Goal: Share content: Share content

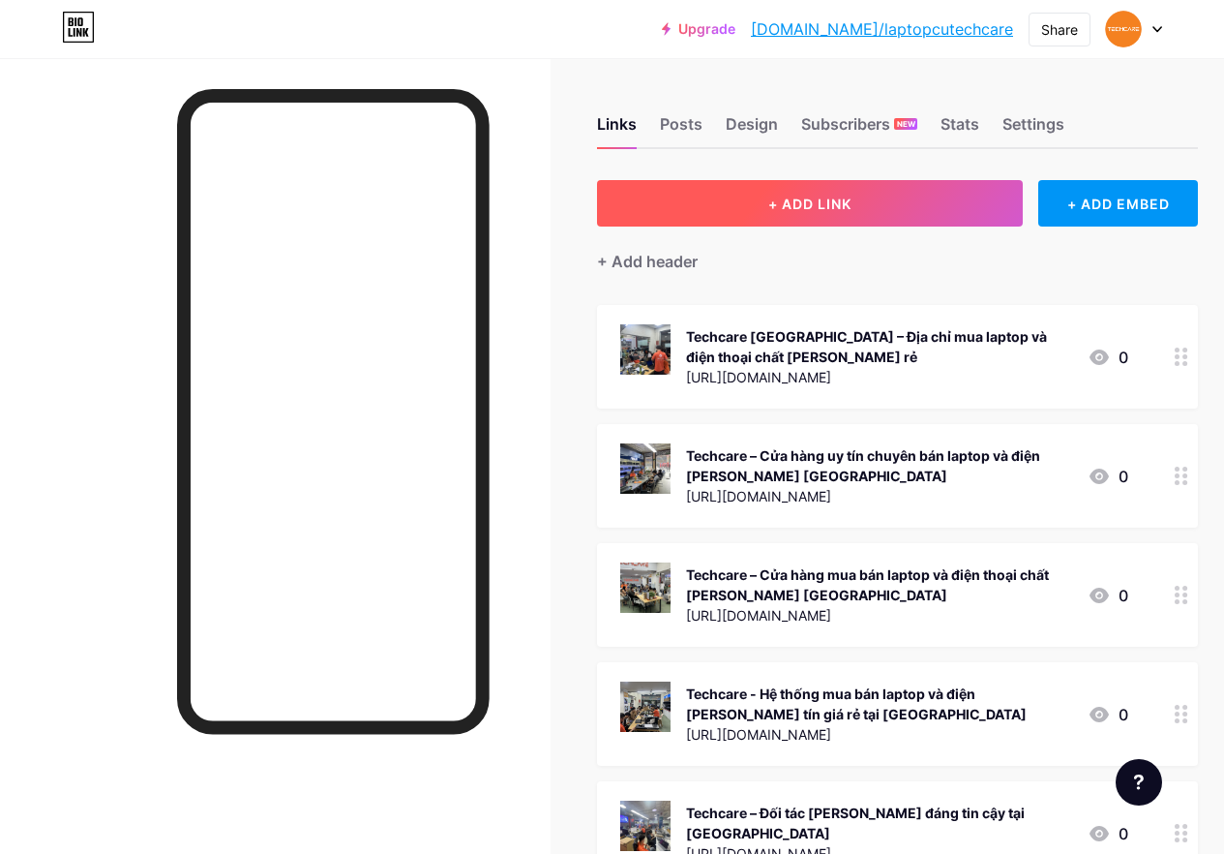
click at [820, 202] on span "+ ADD LINK" at bounding box center [810, 204] width 83 height 16
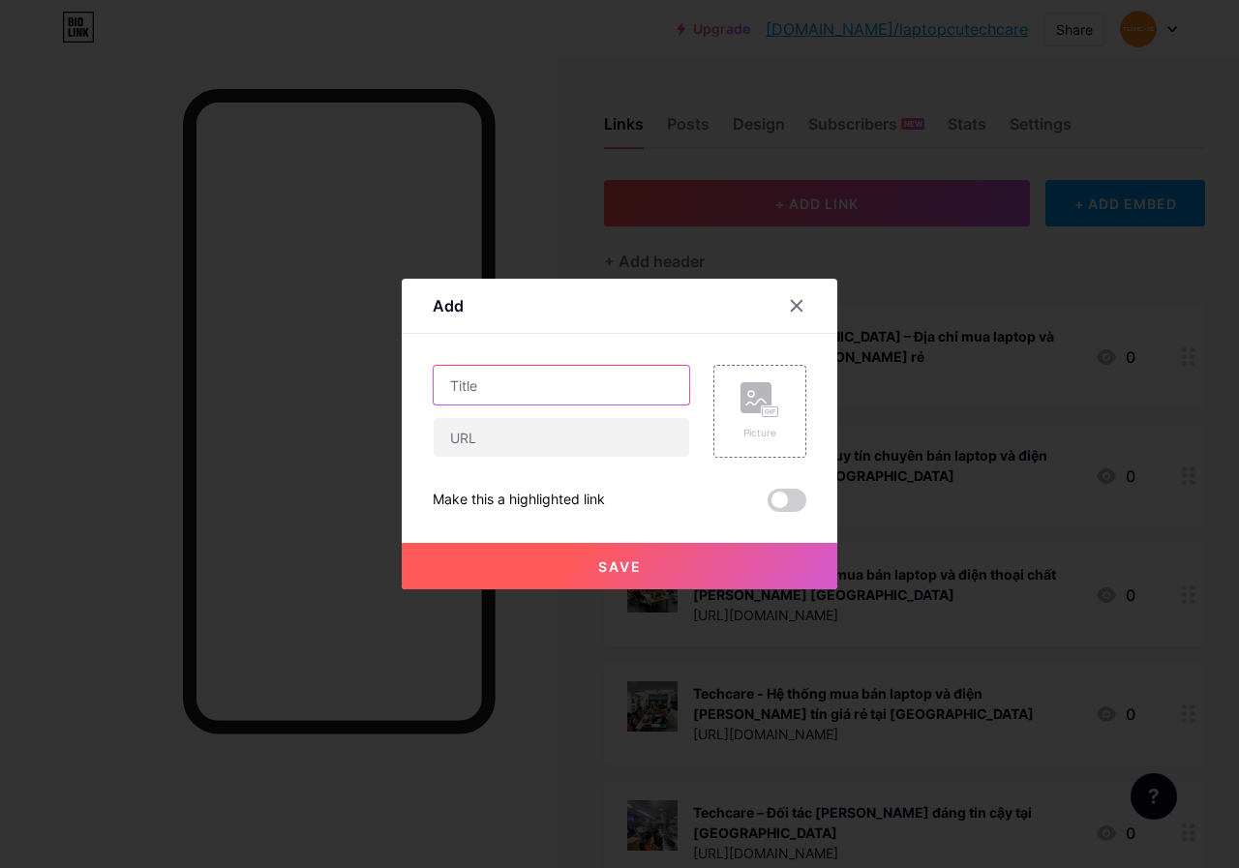
click at [558, 386] on input "text" at bounding box center [562, 385] width 256 height 39
paste input "MSI GE75 Raider 9SE - Thiết Kế Bền Bỉ, Gaming Cao Cấp"
type input "MSI GE75 Raider 9SE - Thiết Kế Bền Bỉ, Gaming Cao Cấp"
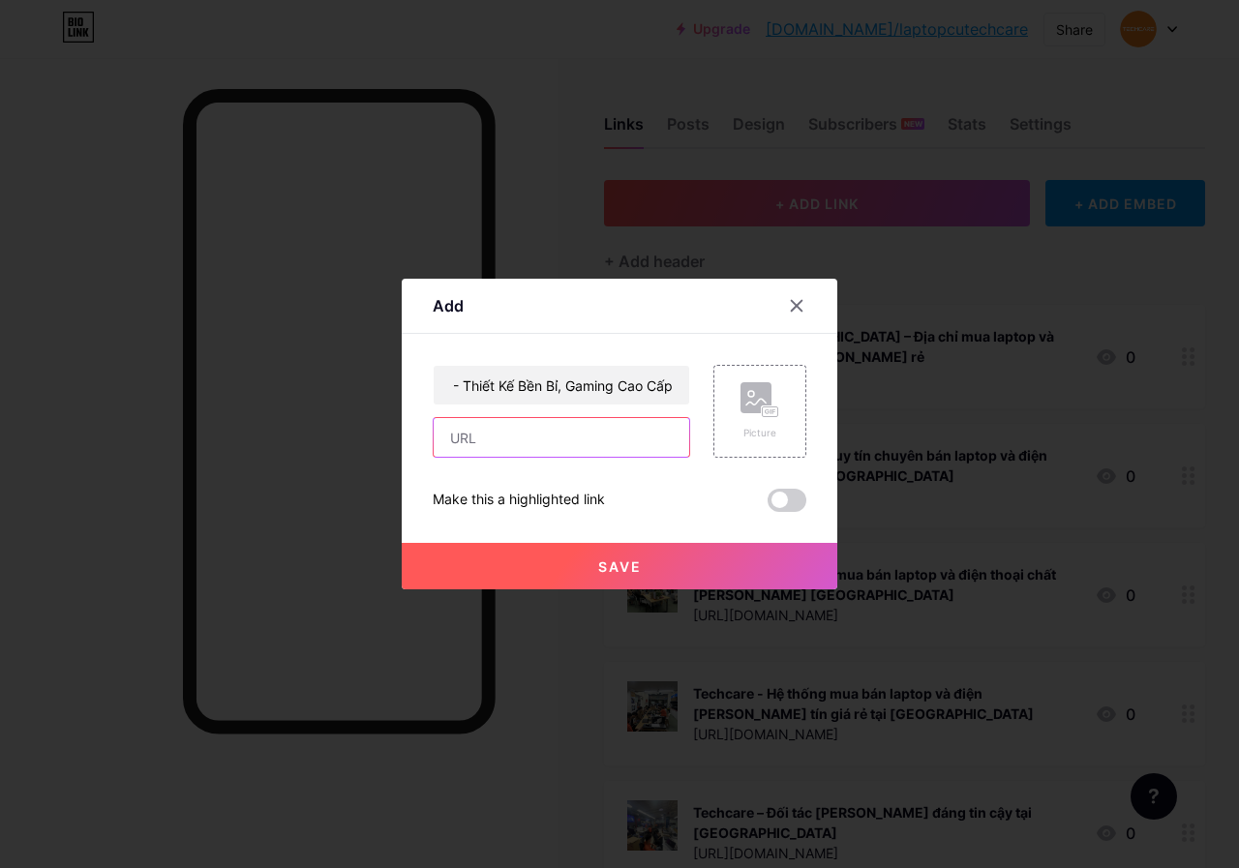
click at [558, 438] on input "text" at bounding box center [562, 437] width 256 height 39
paste input "[URL][DOMAIN_NAME]"
type input "[URL][DOMAIN_NAME]"
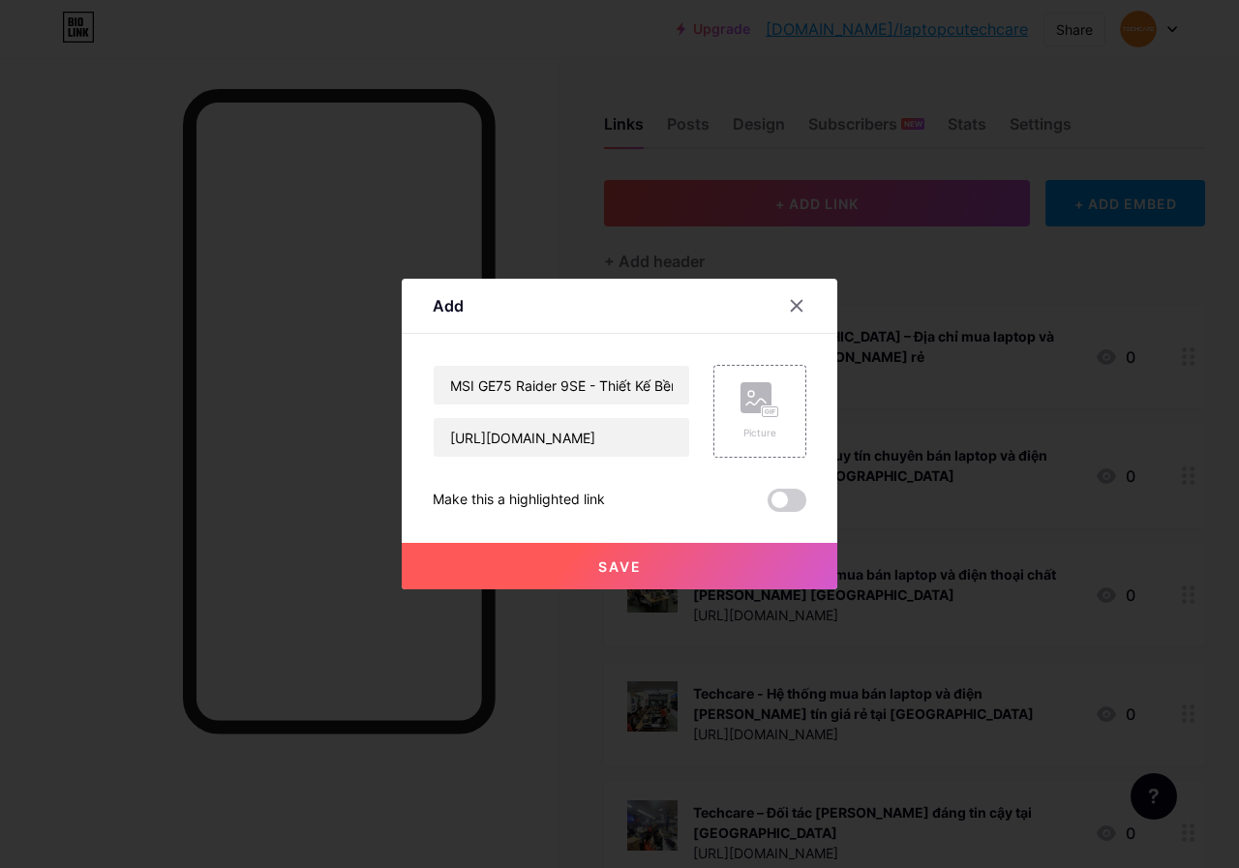
click at [626, 566] on span "Save" at bounding box center [620, 566] width 44 height 16
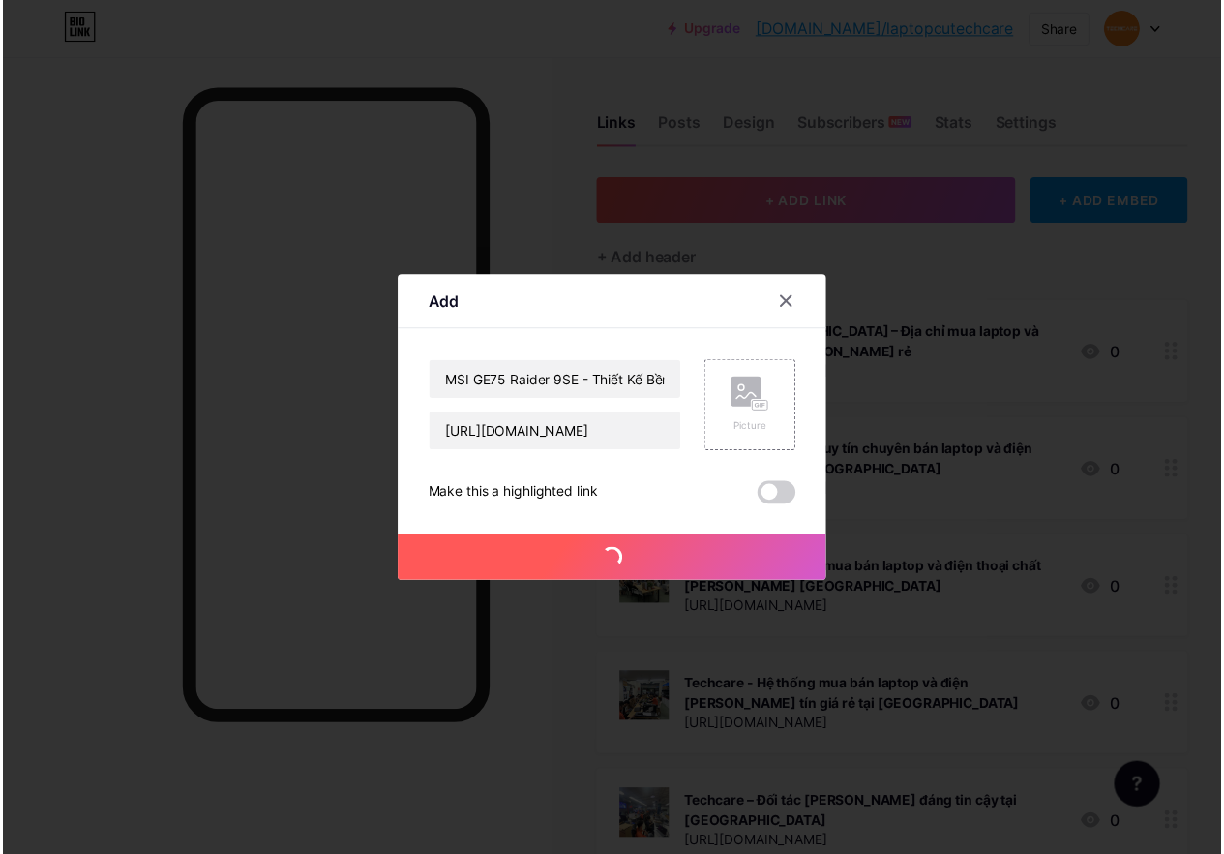
scroll to position [0, 0]
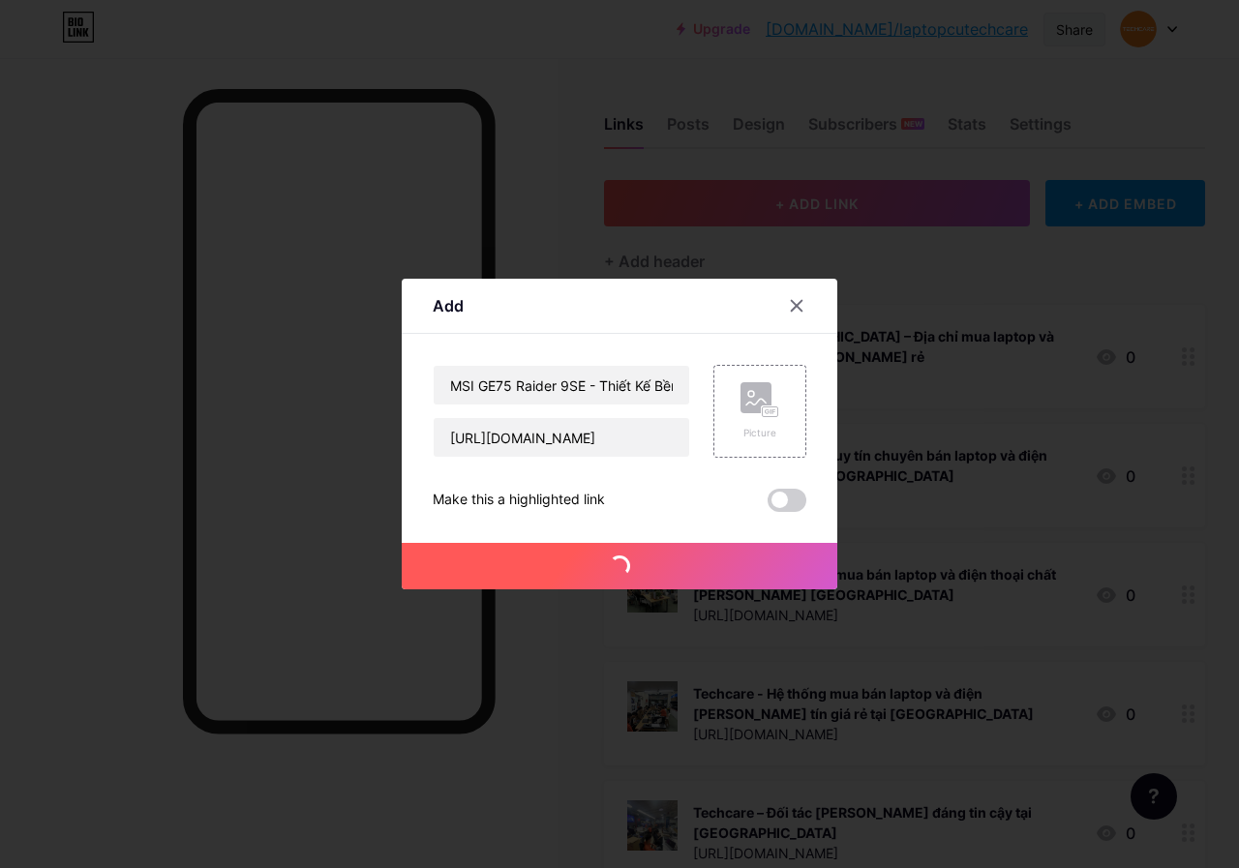
click at [1075, 26] on div "Share" at bounding box center [1074, 29] width 37 height 20
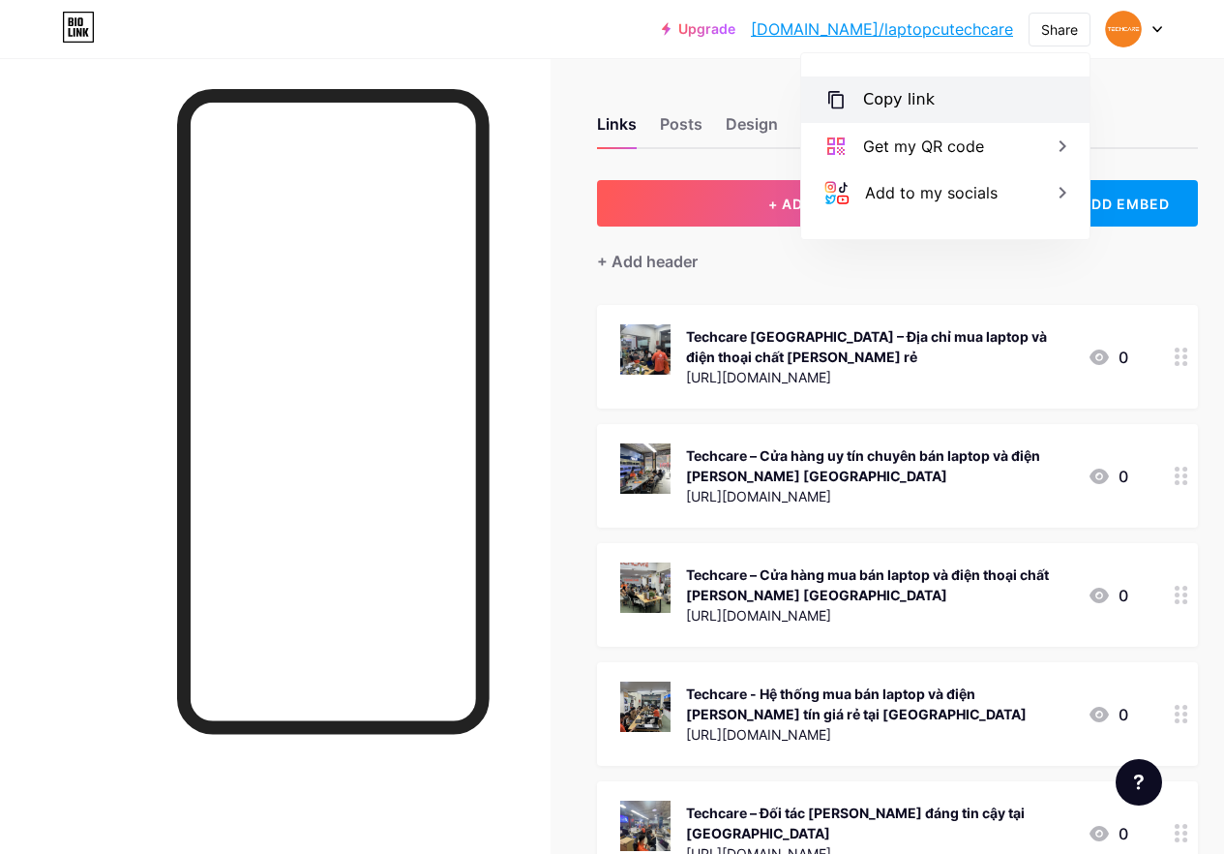
click at [949, 98] on div "Copy link" at bounding box center [945, 99] width 288 height 46
